Goal: Information Seeking & Learning: Learn about a topic

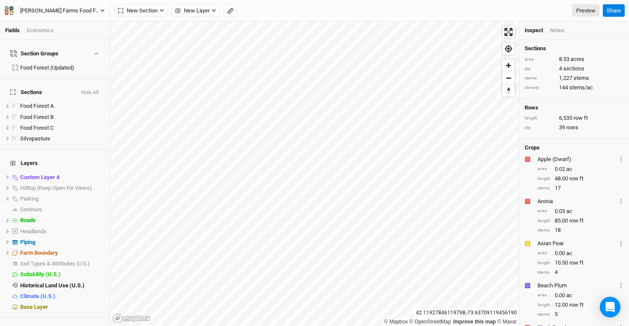
click at [76, 7] on div "Wally Farms Food Forest and Silvopasture - ACTIVE" at bounding box center [60, 10] width 80 height 9
click at [77, 21] on button "Back" at bounding box center [71, 23] width 68 height 11
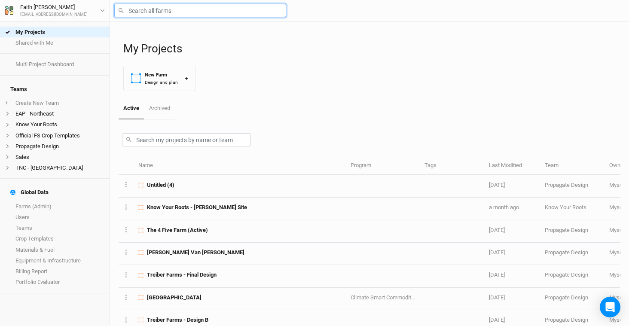
click at [180, 11] on input "text" at bounding box center [200, 10] width 172 height 13
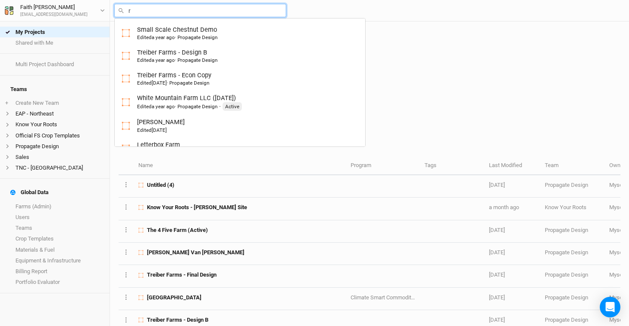
type input "ru"
type input "rutgers Hazelnut Breeding and Research"
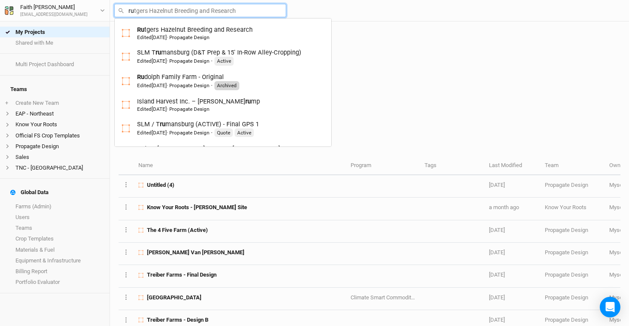
type input "rud"
type input "rudolph Family Farm - Original"
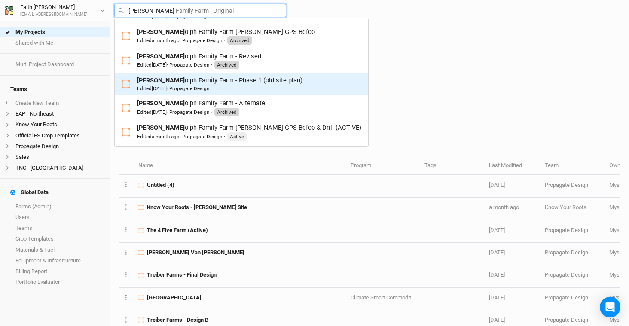
scroll to position [94, 0]
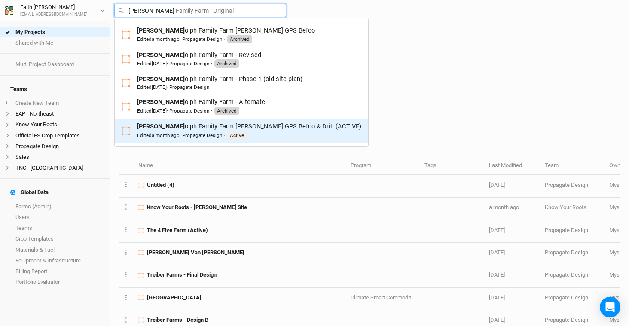
click at [204, 130] on div "Rud olph Family Farm Bob GPS Befco & Drill (ACTIVE) Edited a month ago · Propag…" at bounding box center [249, 131] width 224 height 18
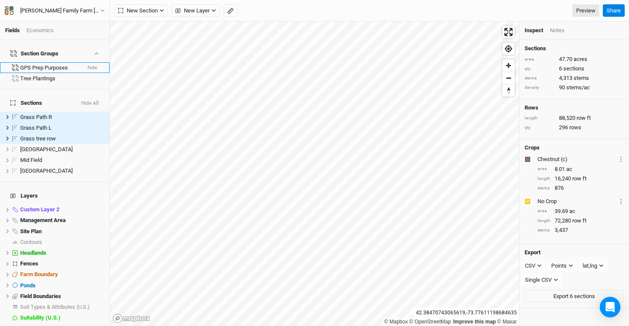
click at [87, 65] on button "hide" at bounding box center [92, 68] width 10 height 6
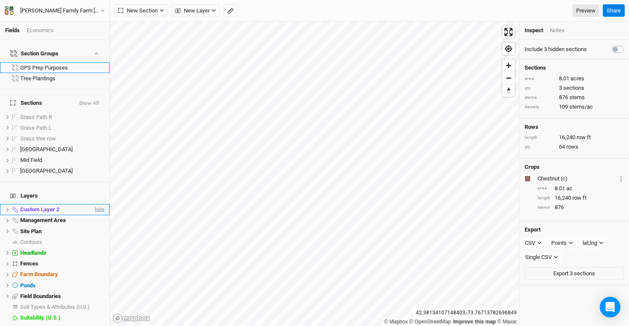
click at [93, 205] on span "hide" at bounding box center [98, 210] width 11 height 11
click at [91, 205] on span "show" at bounding box center [98, 210] width 14 height 11
click at [93, 205] on span "hide" at bounding box center [98, 210] width 11 height 11
click at [95, 215] on span "hide" at bounding box center [98, 220] width 11 height 11
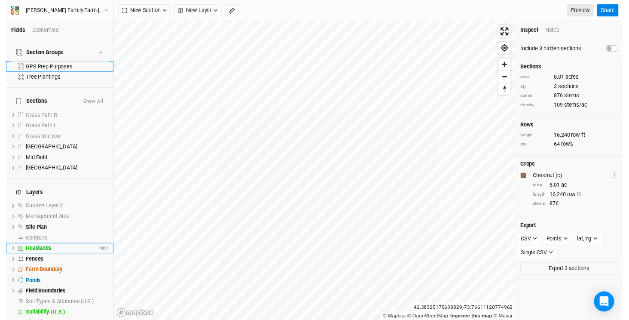
scroll to position [2, 0]
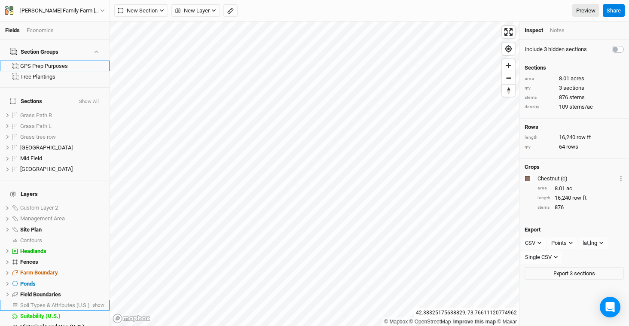
click at [59, 302] on span "Soil Types & Attributes (U.S.)" at bounding box center [55, 305] width 70 height 6
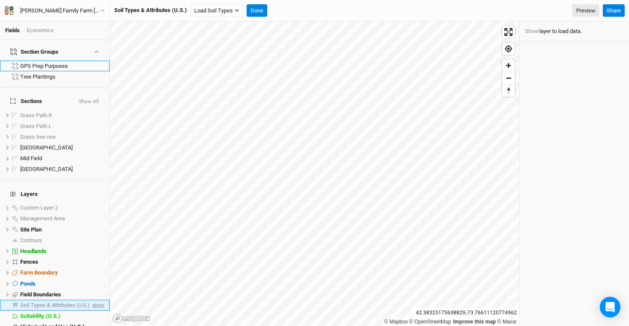
click at [91, 300] on span "show" at bounding box center [98, 305] width 14 height 11
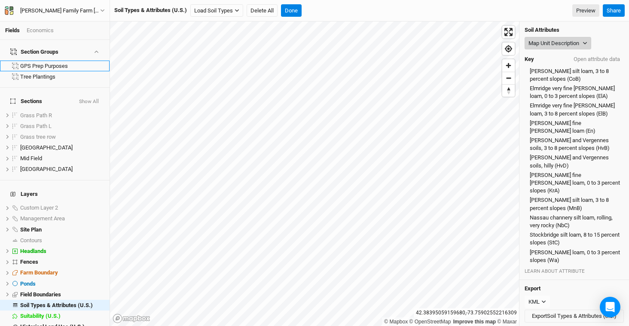
click at [574, 43] on button "Map Unit Description" at bounding box center [558, 43] width 67 height 13
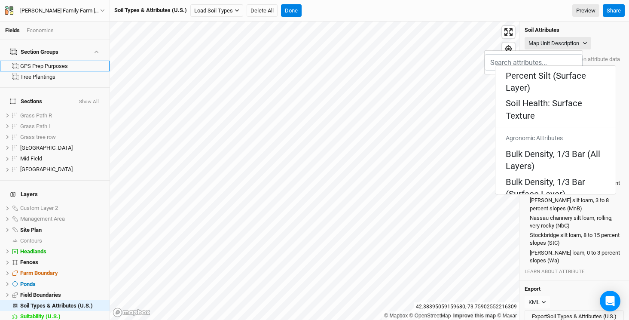
scroll to position [172, 0]
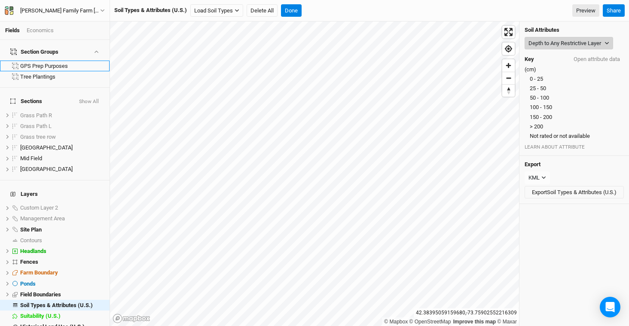
click at [576, 46] on button "Depth to Any Restrictive Layer" at bounding box center [569, 43] width 89 height 13
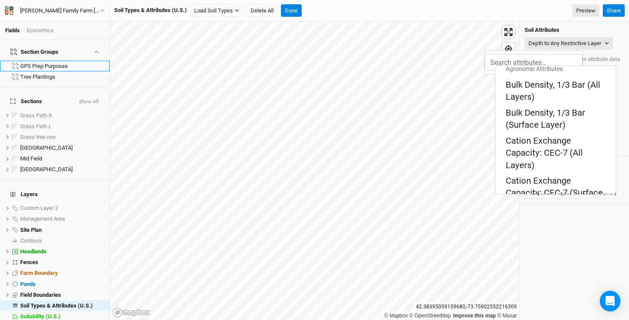
scroll to position [319, 0]
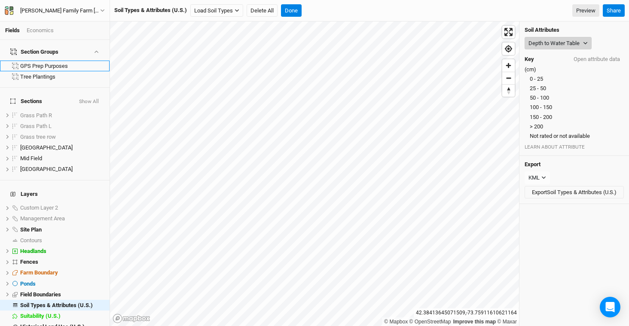
click at [565, 41] on button "Depth to Water Table" at bounding box center [558, 43] width 67 height 13
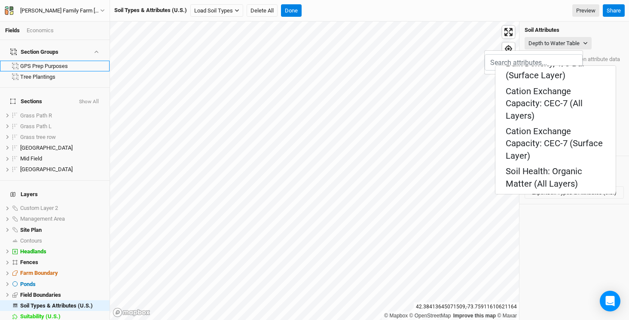
scroll to position [277, 0]
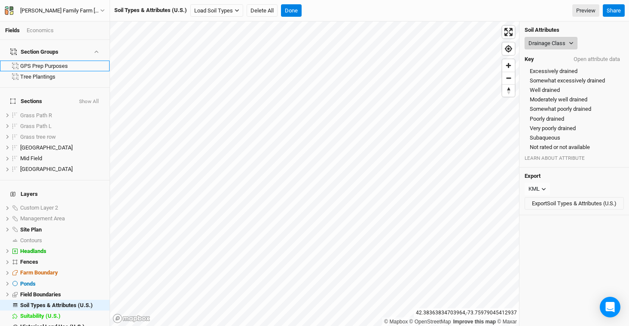
click at [561, 45] on button "Drainage Class" at bounding box center [551, 43] width 53 height 13
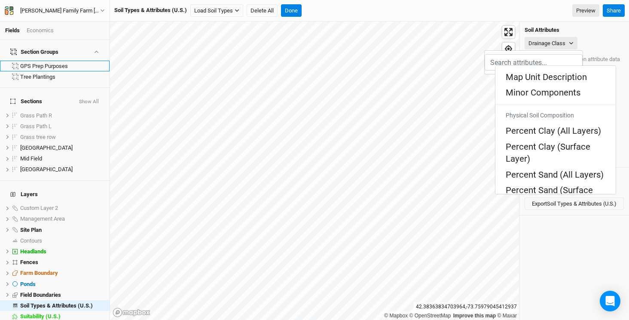
click at [607, 38] on div "Drainage Class" at bounding box center [574, 43] width 99 height 13
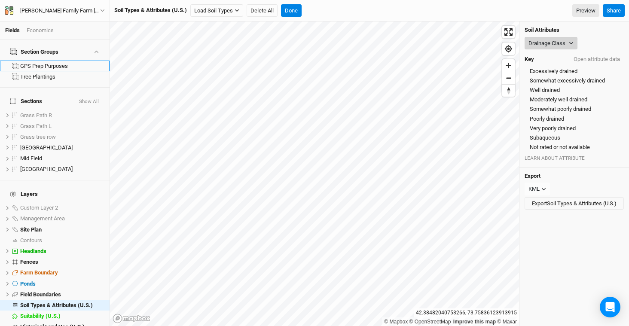
click at [553, 41] on button "Drainage Class" at bounding box center [551, 43] width 53 height 13
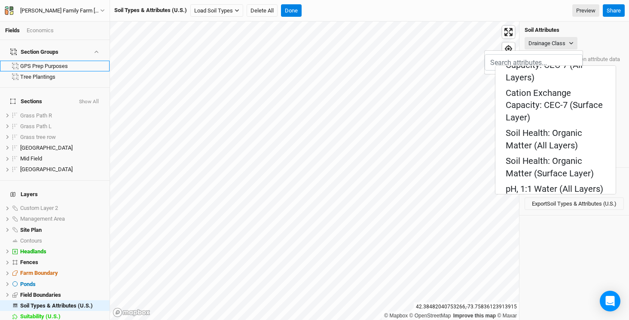
scroll to position [316, 0]
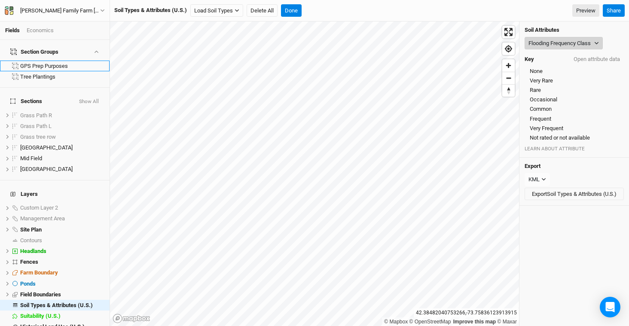
click at [572, 43] on button "Flooding Frequency Class" at bounding box center [564, 43] width 78 height 13
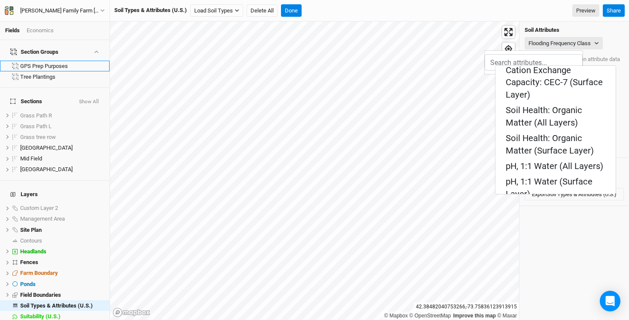
scroll to position [340, 0]
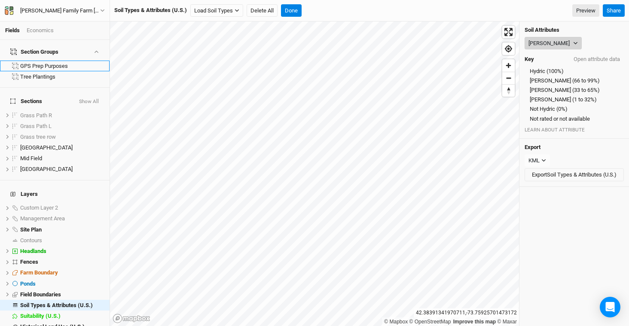
click at [555, 40] on button "Hydric Rating" at bounding box center [553, 43] width 57 height 13
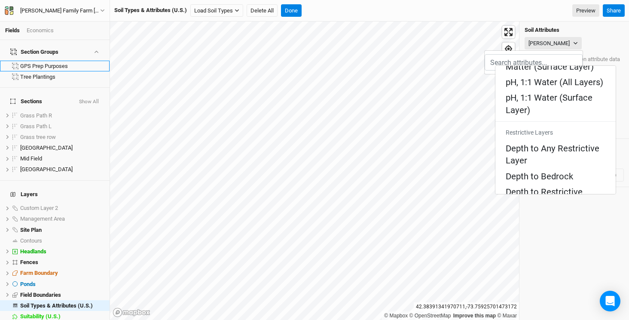
scroll to position [424, 0]
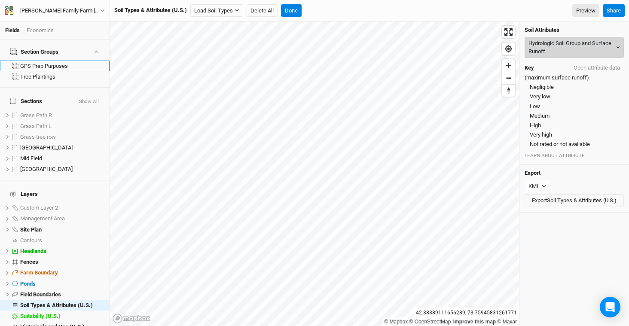
click at [560, 55] on button "Hydrologic Soil Group and Surface Runoff" at bounding box center [574, 47] width 99 height 21
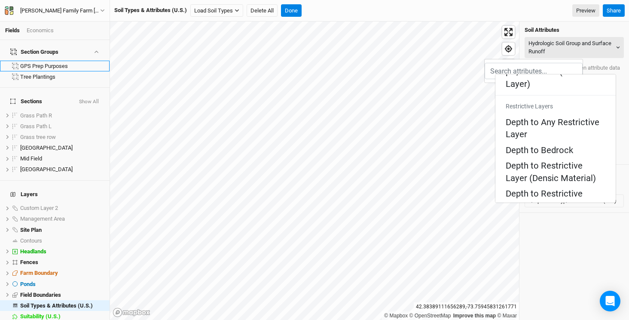
scroll to position [461, 0]
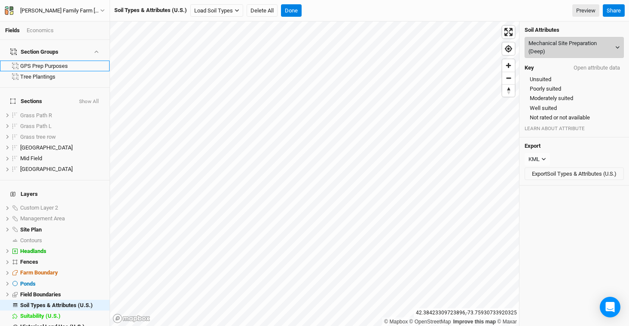
click at [566, 49] on button "Mechanical Site Preparation (Deep)" at bounding box center [574, 47] width 99 height 21
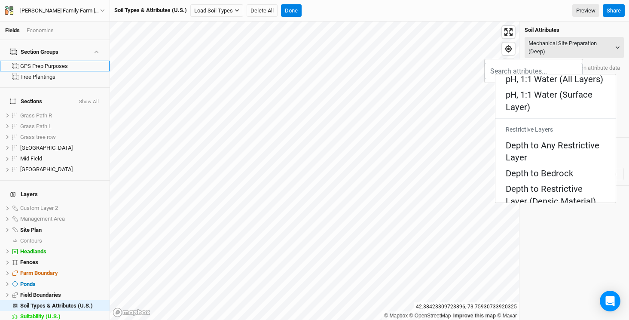
scroll to position [475, 0]
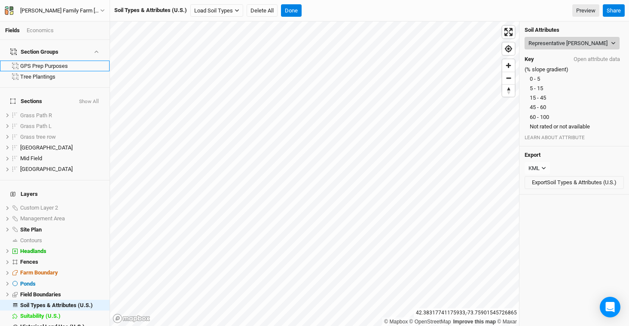
click at [581, 43] on button "Representative Slope" at bounding box center [572, 43] width 95 height 13
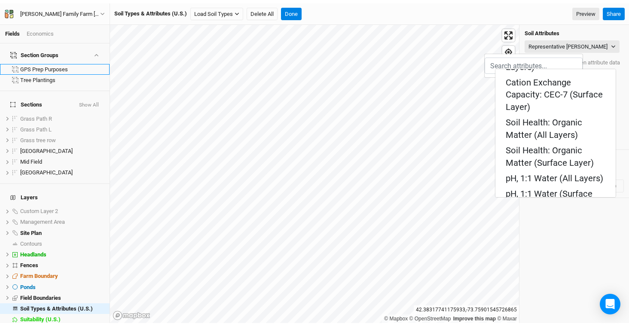
scroll to position [329, 0]
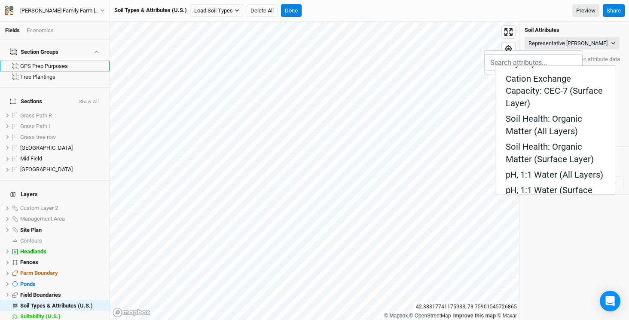
click at [536, 9] on div "Soil Types & Attributes (U.S.) Load Soil Types Load for Farm Boundary Load for …" at bounding box center [356, 10] width 485 height 13
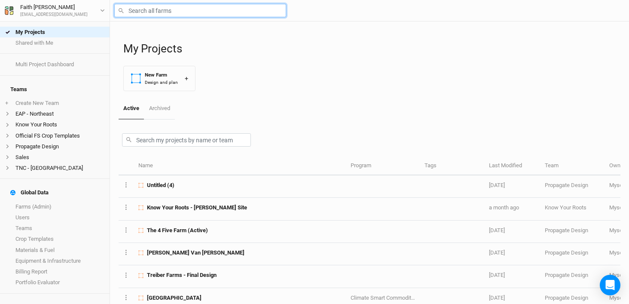
click at [163, 12] on input "text" at bounding box center [200, 10] width 172 height 13
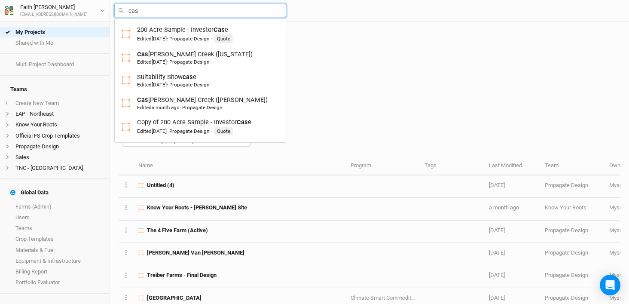
type input "cast"
type input "castanea Creek ([US_STATE])"
type input "casta"
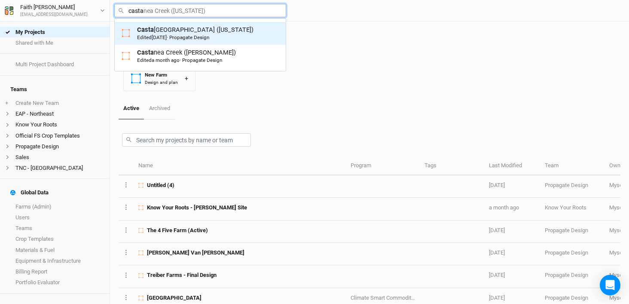
click at [159, 37] on span "[DATE]" at bounding box center [159, 37] width 15 height 6
